Goal: Find specific page/section: Find specific page/section

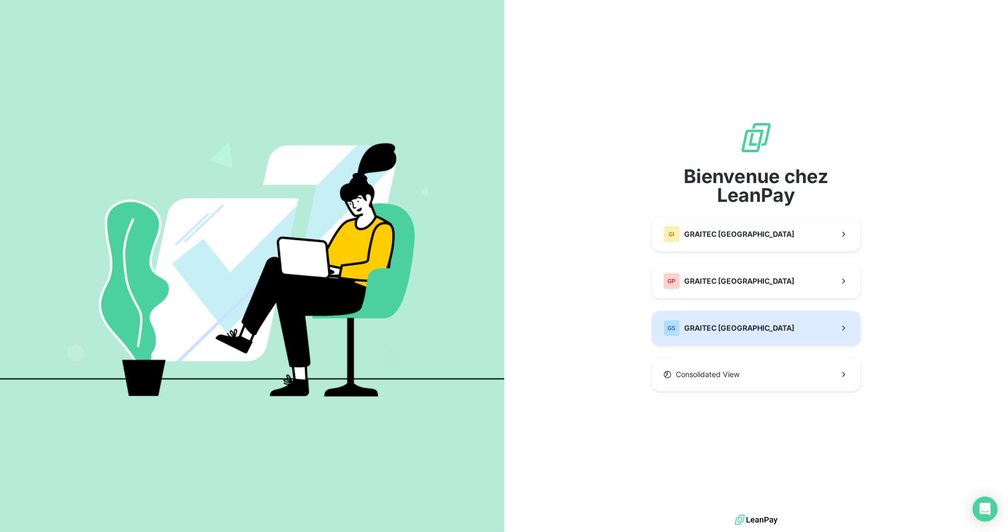
click at [760, 329] on button "GS GRAITEC [GEOGRAPHIC_DATA]" at bounding box center [756, 328] width 209 height 34
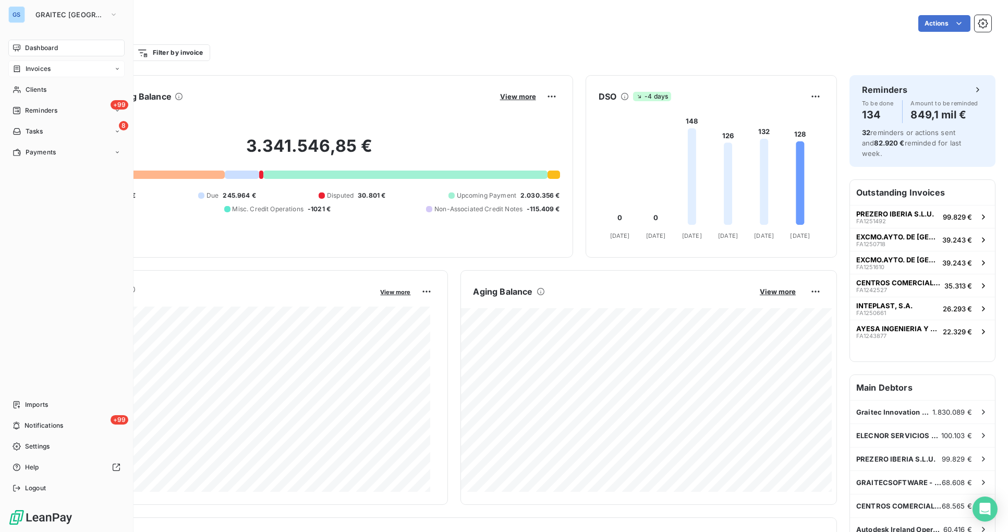
click at [43, 70] on span "Invoices" at bounding box center [38, 68] width 25 height 9
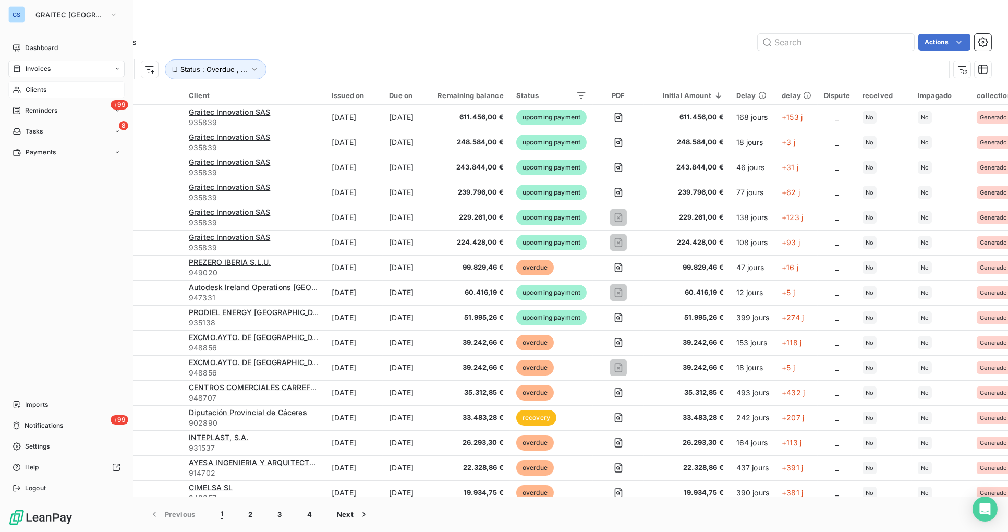
click at [47, 89] on div "Clients" at bounding box center [66, 89] width 116 height 17
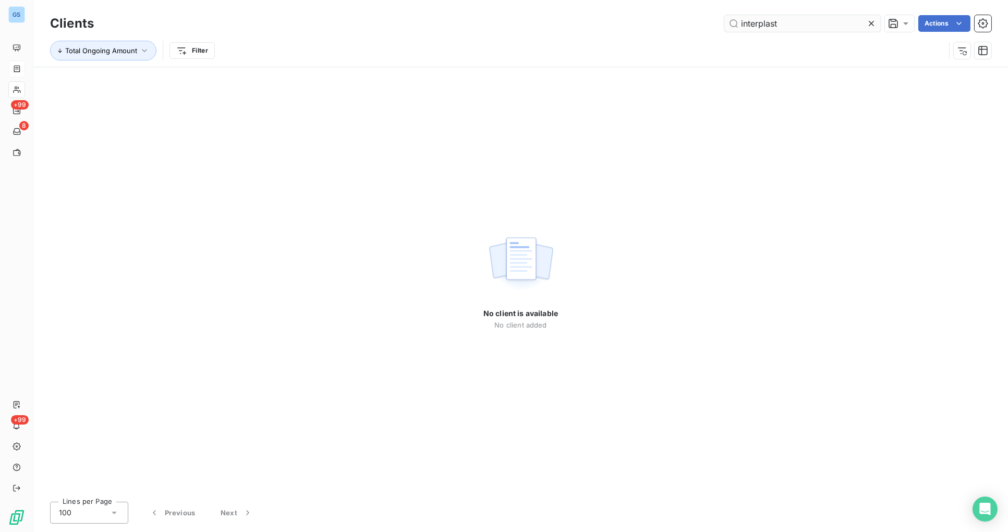
click at [755, 21] on input "interplast" at bounding box center [802, 23] width 156 height 17
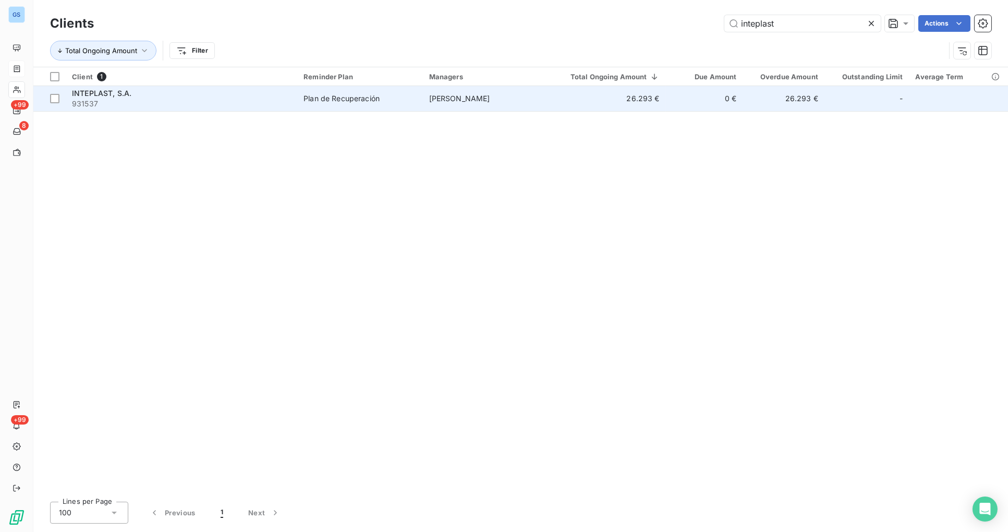
type input "inteplast"
click at [480, 96] on span "[PERSON_NAME]" at bounding box center [459, 98] width 61 height 9
